Goal: Transaction & Acquisition: Purchase product/service

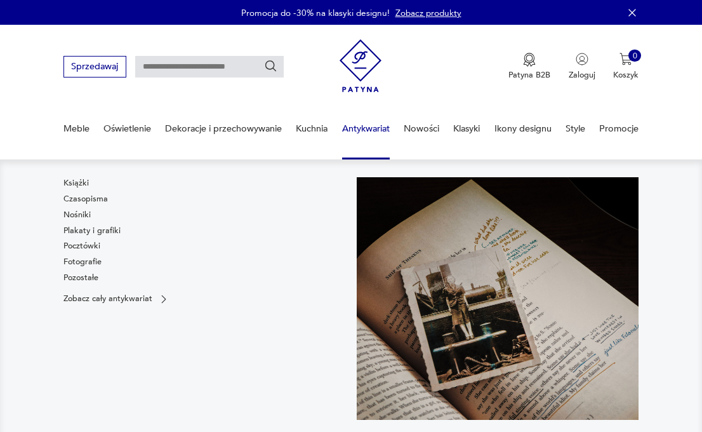
click at [364, 124] on link "Antykwariat" at bounding box center [366, 129] width 48 height 44
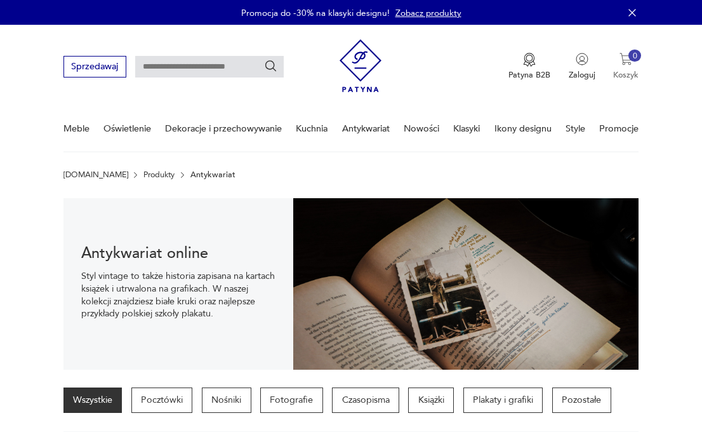
click at [628, 58] on img "button" at bounding box center [626, 59] width 13 height 13
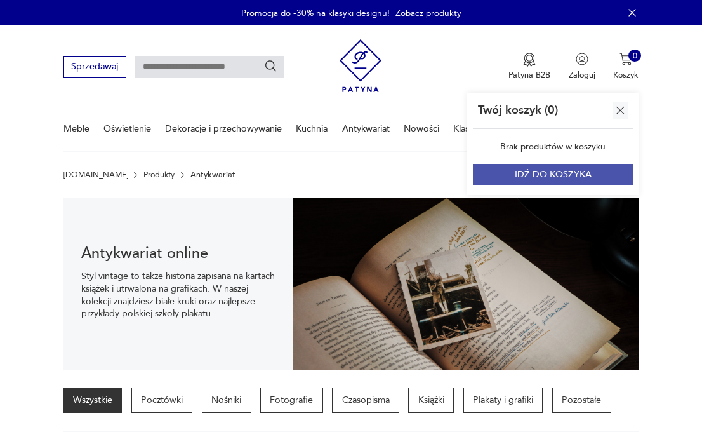
click at [572, 177] on button "IDŹ DO KOSZYKA" at bounding box center [553, 174] width 161 height 21
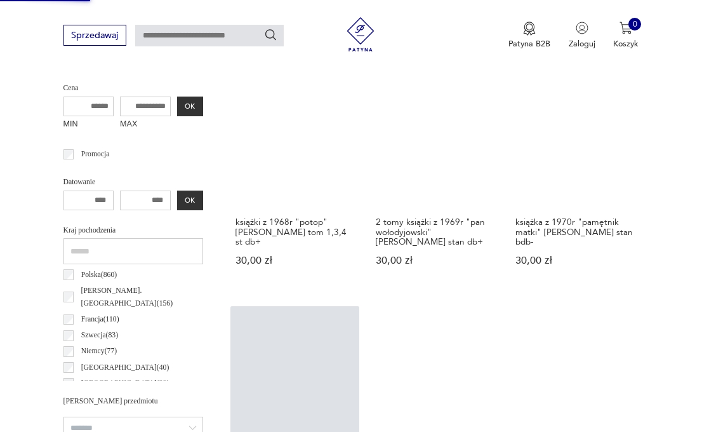
scroll to position [445, 0]
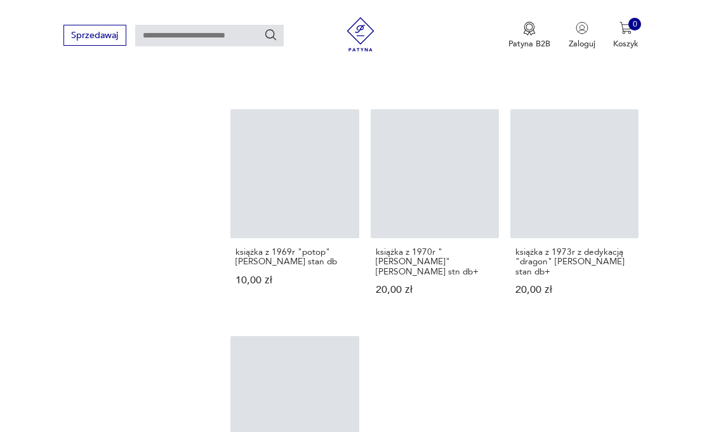
scroll to position [1323, 0]
